Goal: Communication & Community: Answer question/provide support

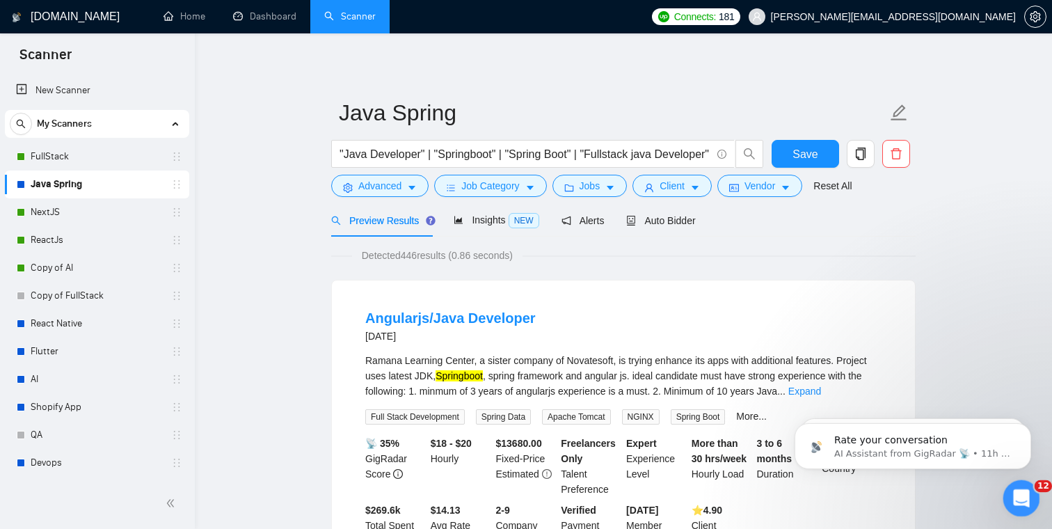
click at [1022, 489] on icon "Open Intercom Messenger" at bounding box center [1019, 496] width 23 height 23
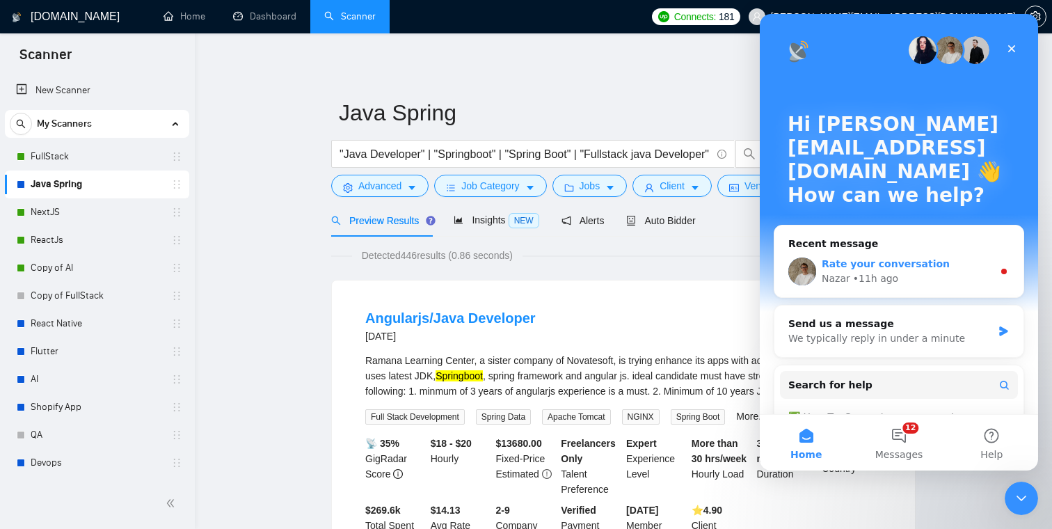
click at [901, 276] on div "Nazar • 11h ago" at bounding box center [907, 278] width 171 height 15
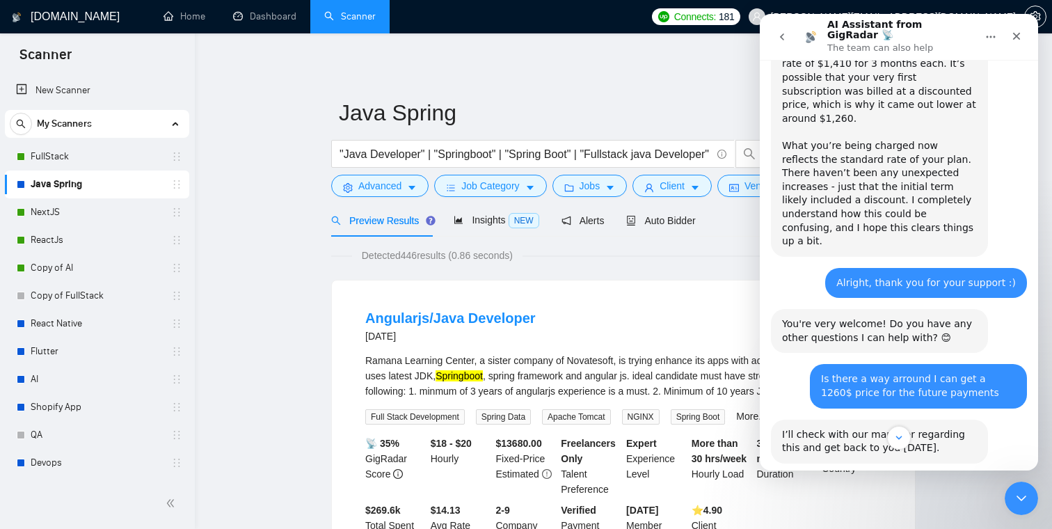
scroll to position [2362, 0]
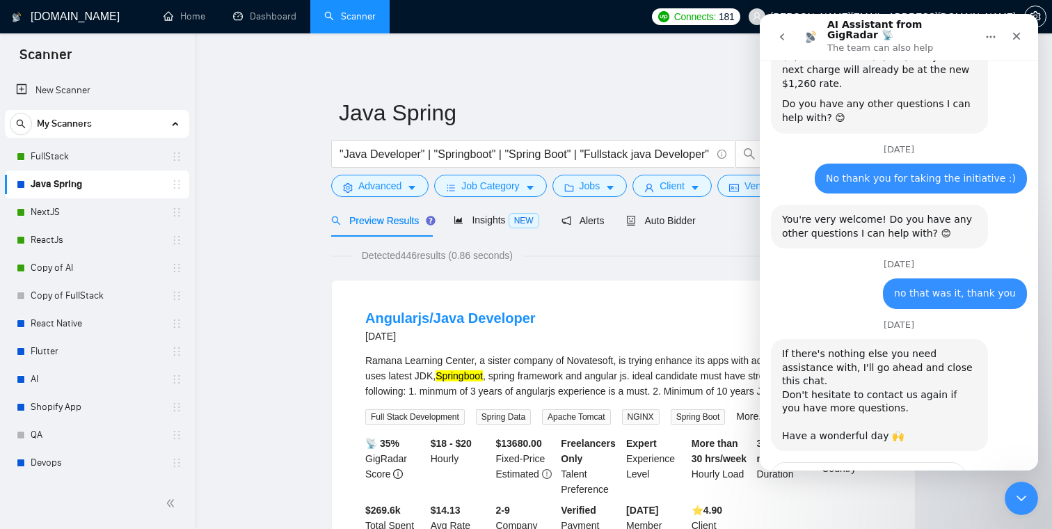
click at [778, 31] on icon "go back" at bounding box center [782, 36] width 11 height 11
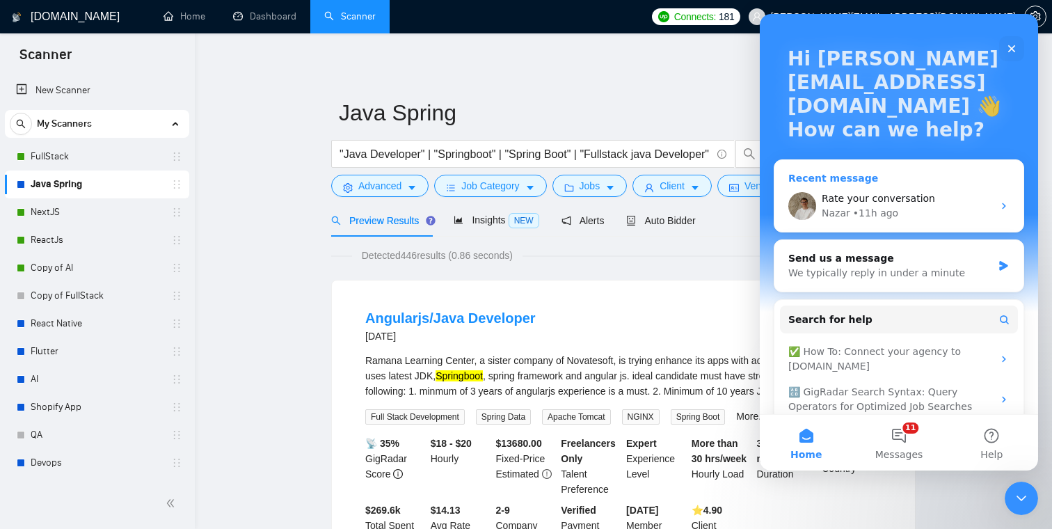
scroll to position [9, 0]
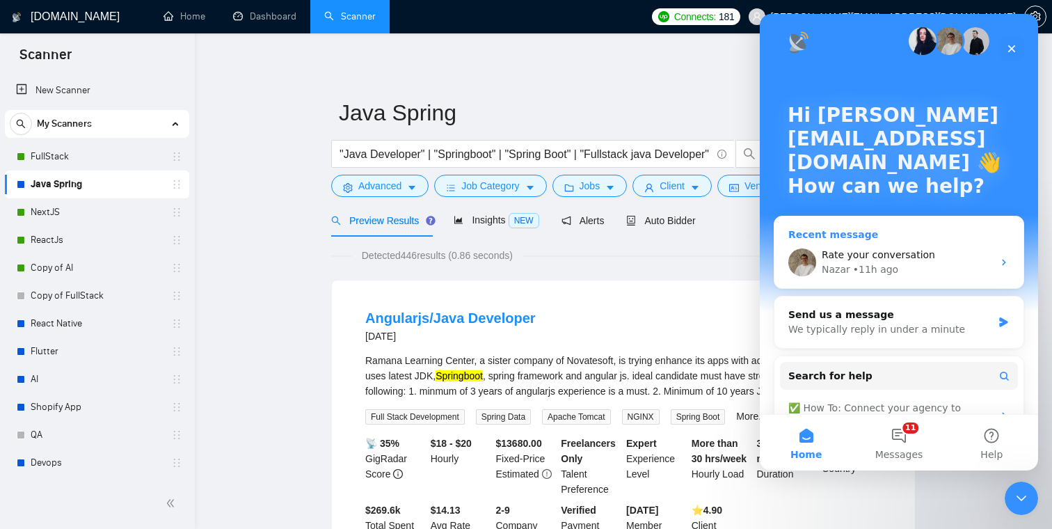
click at [905, 255] on span "Rate your conversation" at bounding box center [878, 254] width 113 height 11
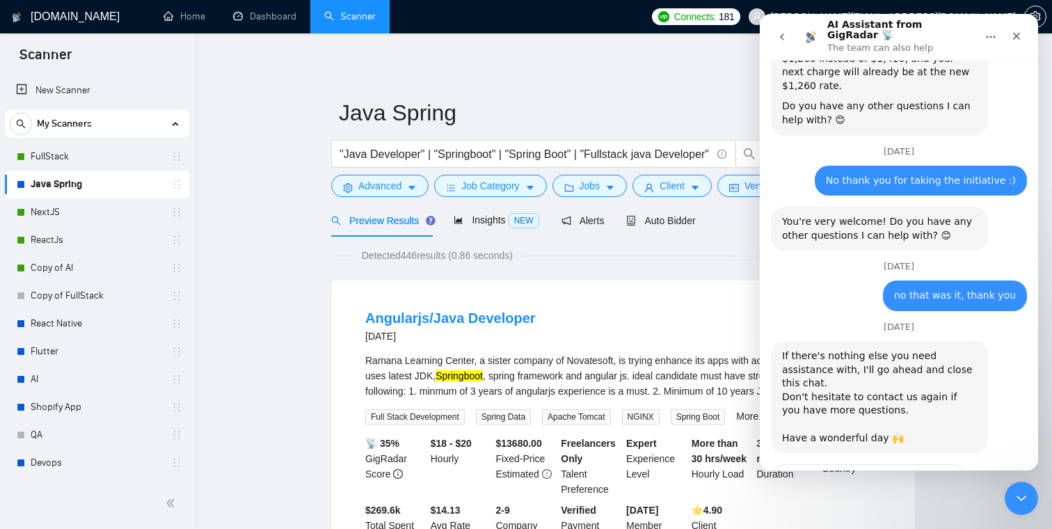
scroll to position [2362, 0]
click at [780, 26] on button "go back" at bounding box center [782, 37] width 26 height 26
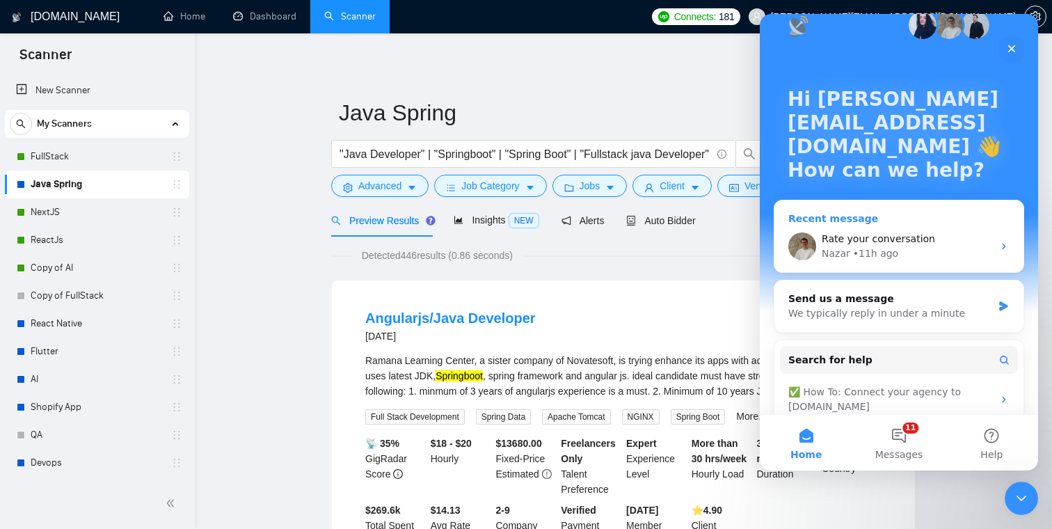
scroll to position [36, 0]
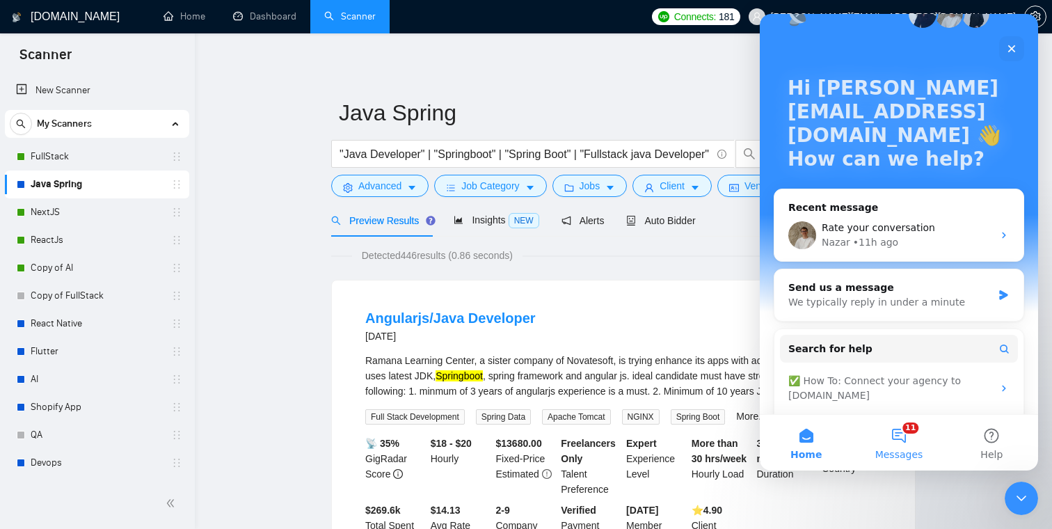
click at [898, 444] on button "11 Messages" at bounding box center [899, 443] width 93 height 56
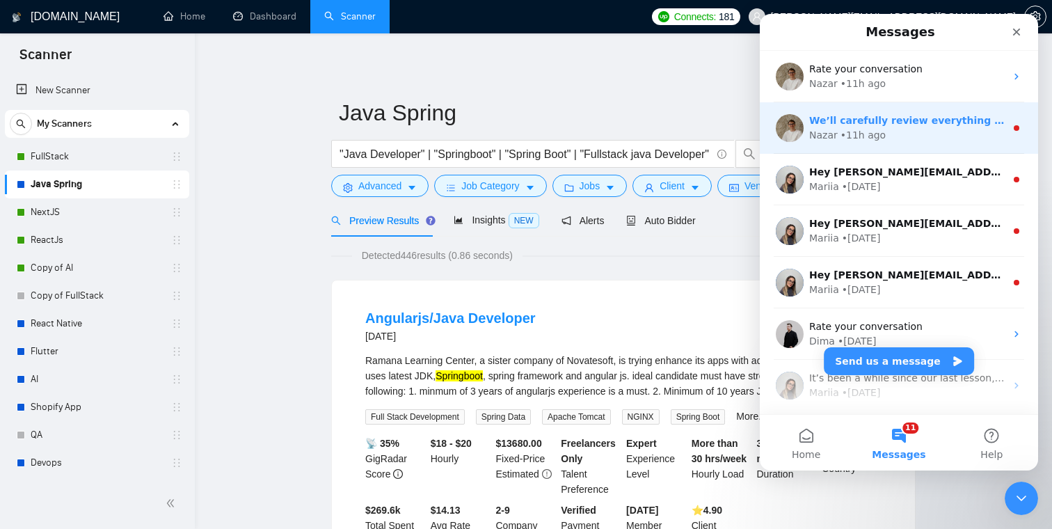
click at [880, 136] on div "Nazar • 11h ago" at bounding box center [907, 135] width 196 height 15
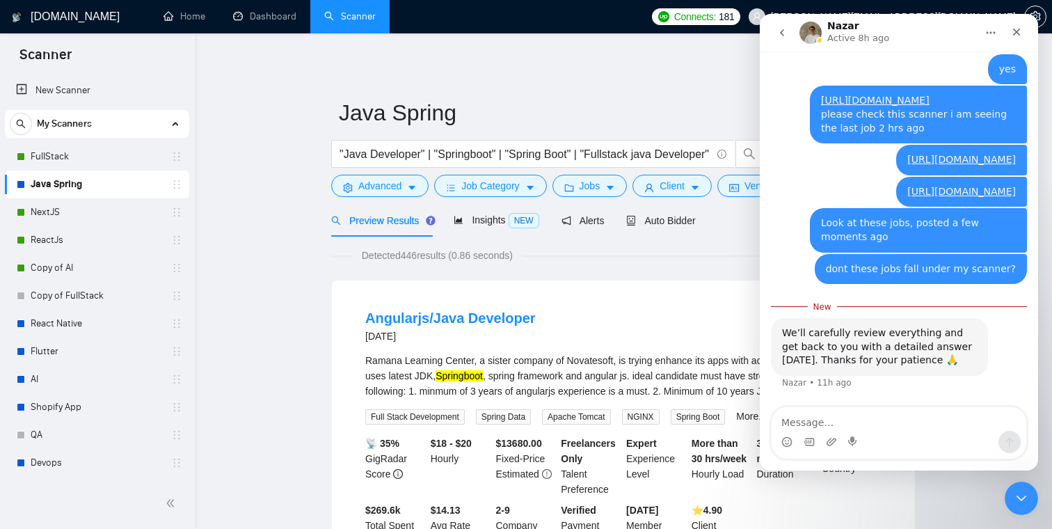
scroll to position [1652, 0]
click at [861, 423] on textarea "Message…" at bounding box center [899, 419] width 255 height 24
type textarea "Thank you"
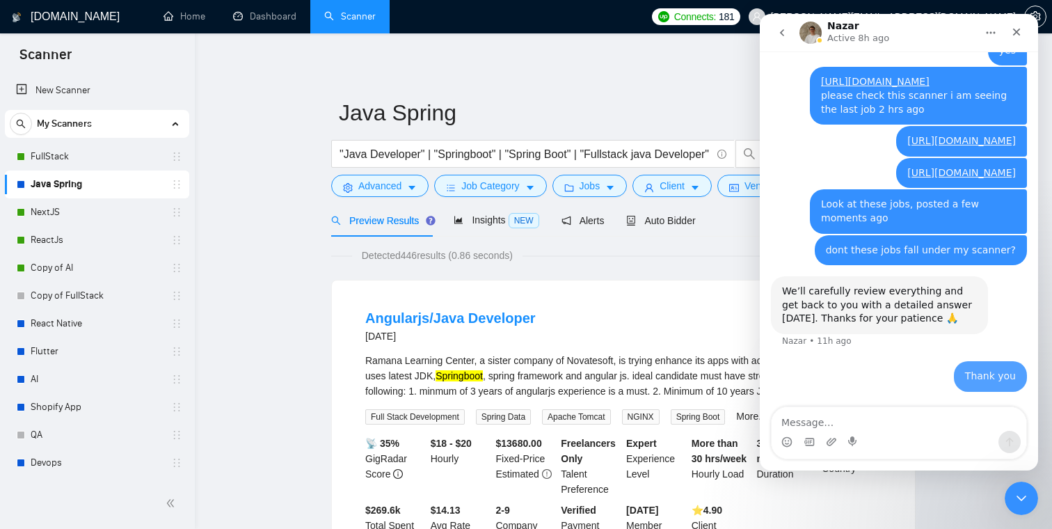
scroll to position [1670, 0]
